Goal: Task Accomplishment & Management: Manage account settings

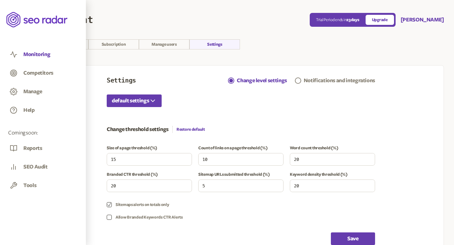
click at [42, 55] on button "Monitoring" at bounding box center [36, 54] width 27 height 7
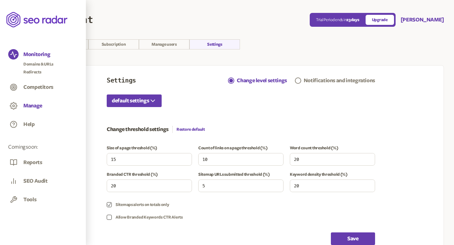
click at [35, 104] on button "Manage" at bounding box center [32, 106] width 19 height 7
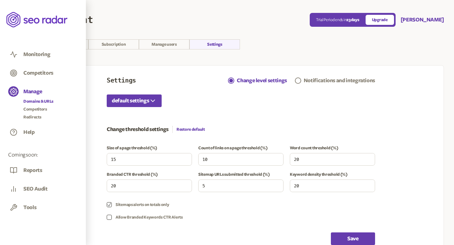
click at [36, 101] on link "Domains & URLs" at bounding box center [38, 101] width 30 height 6
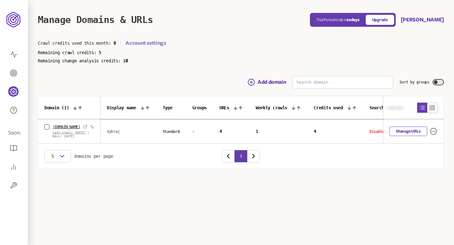
click at [146, 44] on link "Account settings" at bounding box center [146, 43] width 40 height 8
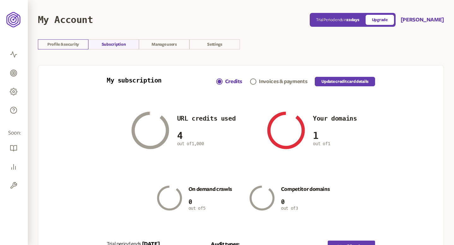
click at [70, 46] on link "Profile & security" at bounding box center [63, 44] width 50 height 10
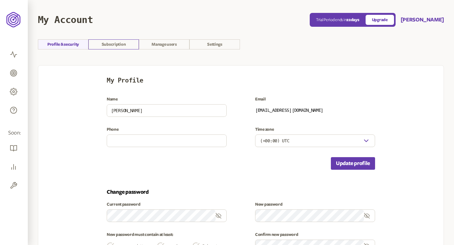
click at [120, 41] on link "Subscription" at bounding box center [113, 44] width 50 height 10
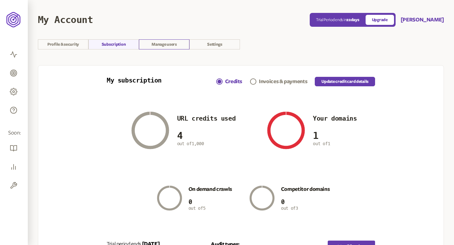
click at [168, 43] on link "Manage users" at bounding box center [164, 44] width 50 height 10
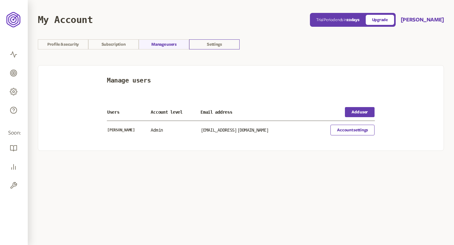
click at [219, 43] on link "Settings" at bounding box center [214, 44] width 50 height 10
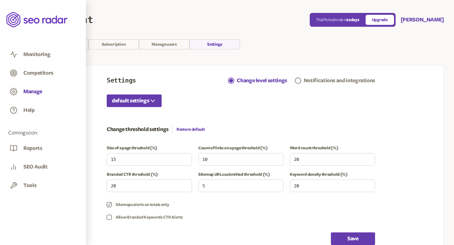
click at [36, 93] on button "Manage" at bounding box center [32, 91] width 19 height 7
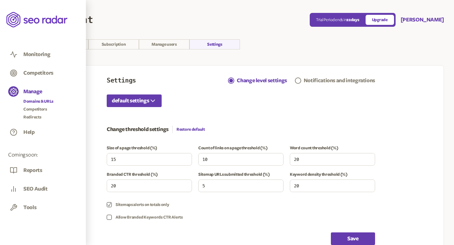
click at [43, 100] on link "Domains & URLs" at bounding box center [38, 101] width 30 height 6
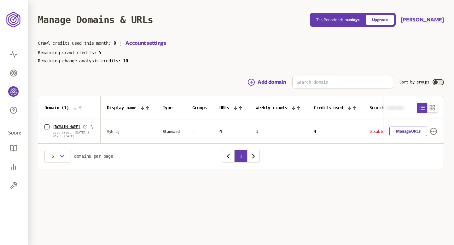
click at [438, 137] on td "Manage URLs" at bounding box center [413, 132] width 61 height 24
click at [437, 135] on icon "button" at bounding box center [434, 132] width 8 height 8
click at [429, 146] on link "Settings" at bounding box center [424, 145] width 15 height 5
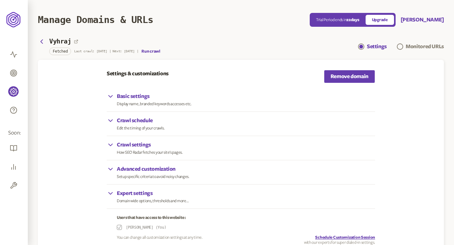
click at [140, 103] on p "Display name, branded keywords accesses etc." at bounding box center [154, 104] width 75 height 5
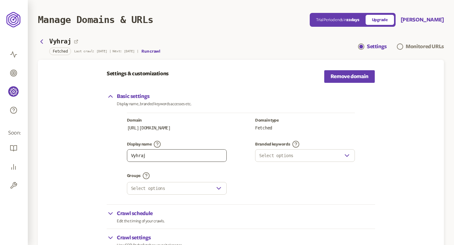
scroll to position [57, 0]
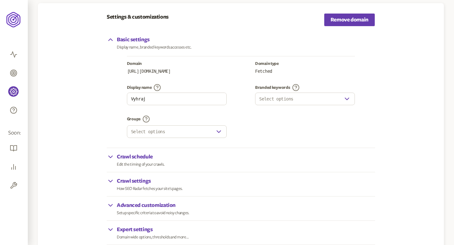
click at [142, 42] on p "Basic settings" at bounding box center [154, 40] width 75 height 8
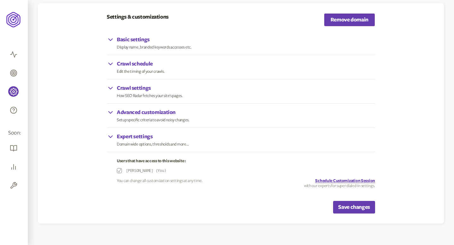
click at [145, 70] on p "Edit the timing of your crawls." at bounding box center [141, 71] width 48 height 5
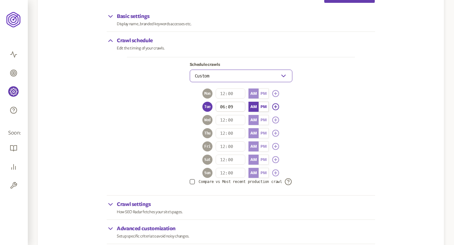
scroll to position [87, 0]
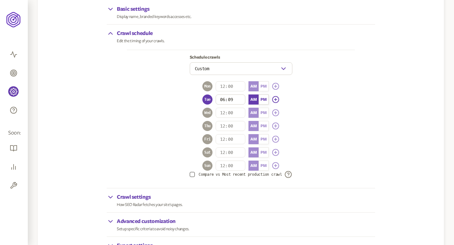
click at [137, 38] on p "Edit the timing of your crawls." at bounding box center [141, 40] width 48 height 5
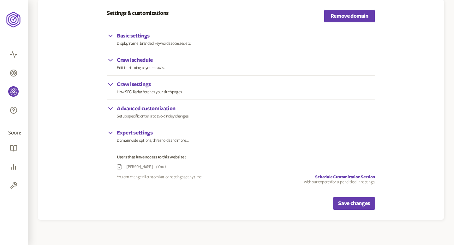
click at [144, 71] on div "Crawl schedule Edit the timing of your crawls." at bounding box center [241, 63] width 268 height 24
click at [144, 63] on p "Crawl schedule" at bounding box center [141, 60] width 48 height 8
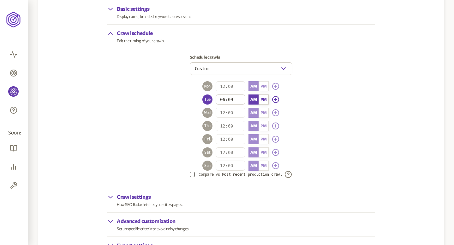
click at [135, 42] on p "Edit the timing of your crawls." at bounding box center [141, 40] width 48 height 5
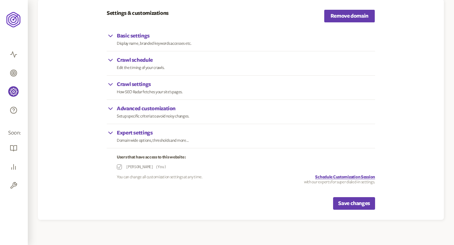
click at [141, 88] on div "Crawl settings How SEO Radar fetches your site's pages." at bounding box center [150, 88] width 66 height 14
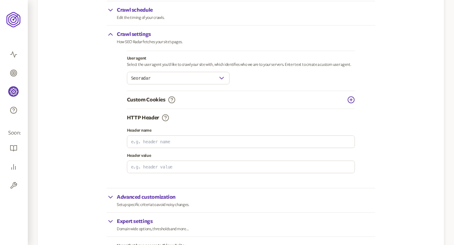
scroll to position [129, 0]
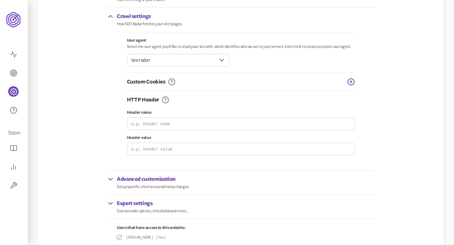
click at [146, 185] on p "Setup specific criteria to avoid noisy changes." at bounding box center [153, 187] width 73 height 5
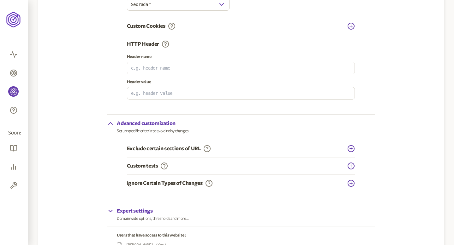
scroll to position [244, 0]
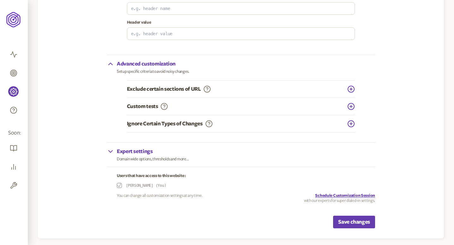
click at [136, 162] on div "Expert settings Domain wide options, thresholds and more..." at bounding box center [241, 155] width 268 height 24
click at [146, 151] on p "Expert settings" at bounding box center [153, 152] width 72 height 8
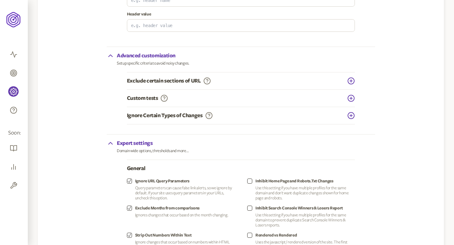
scroll to position [253, 0]
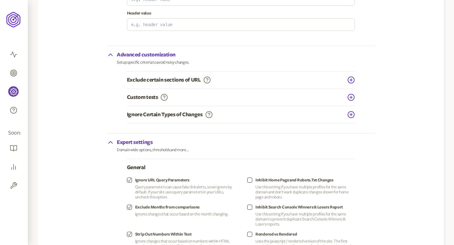
click at [161, 63] on p "Setup specific criteria to avoid noisy changes." at bounding box center [153, 62] width 73 height 5
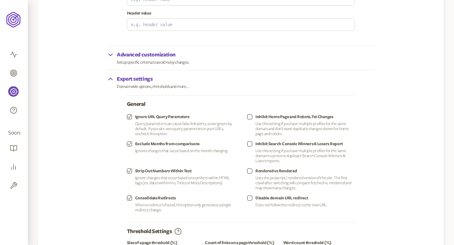
click at [140, 86] on p "Domain wide options, thresholds and more..." at bounding box center [153, 86] width 72 height 5
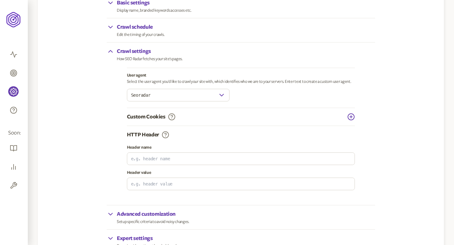
scroll to position [0, 0]
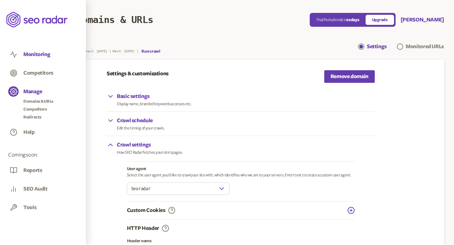
click at [41, 56] on button "Monitoring" at bounding box center [36, 54] width 27 height 7
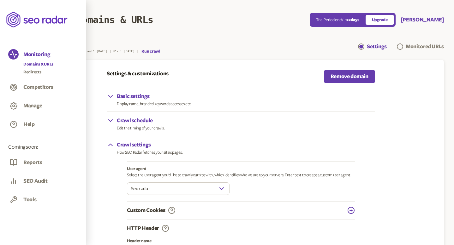
click at [38, 62] on link "Domains & URLs" at bounding box center [38, 64] width 30 height 6
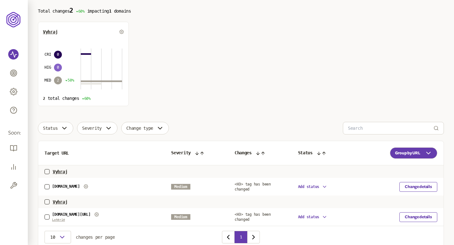
scroll to position [81, 0]
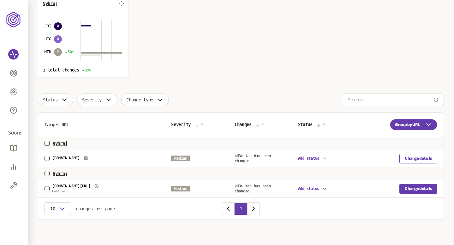
click at [422, 187] on button "Change details" at bounding box center [418, 189] width 38 height 10
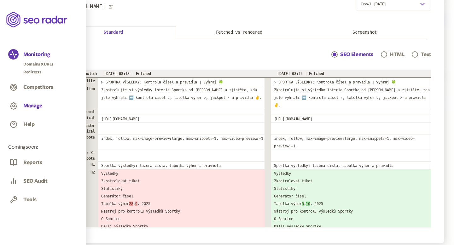
click at [35, 105] on button "Manage" at bounding box center [32, 106] width 19 height 7
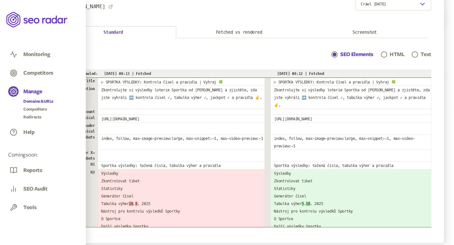
click at [40, 101] on link "Domains & URLs" at bounding box center [38, 101] width 30 height 6
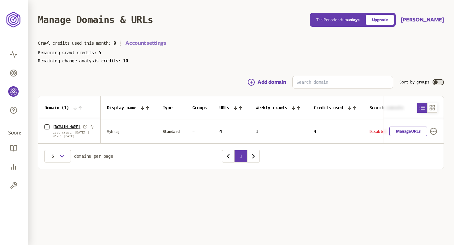
click at [147, 42] on link "Account settings" at bounding box center [146, 43] width 40 height 8
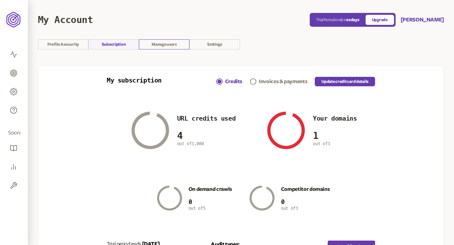
click at [163, 45] on link "Manage users" at bounding box center [164, 44] width 50 height 10
click at [162, 45] on link "Manage users" at bounding box center [164, 44] width 50 height 10
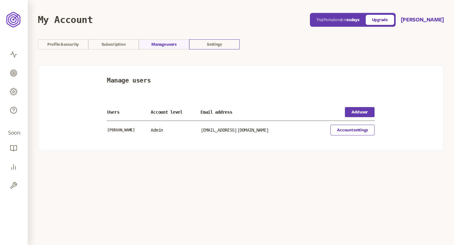
click at [214, 49] on link "Settings" at bounding box center [214, 44] width 50 height 10
